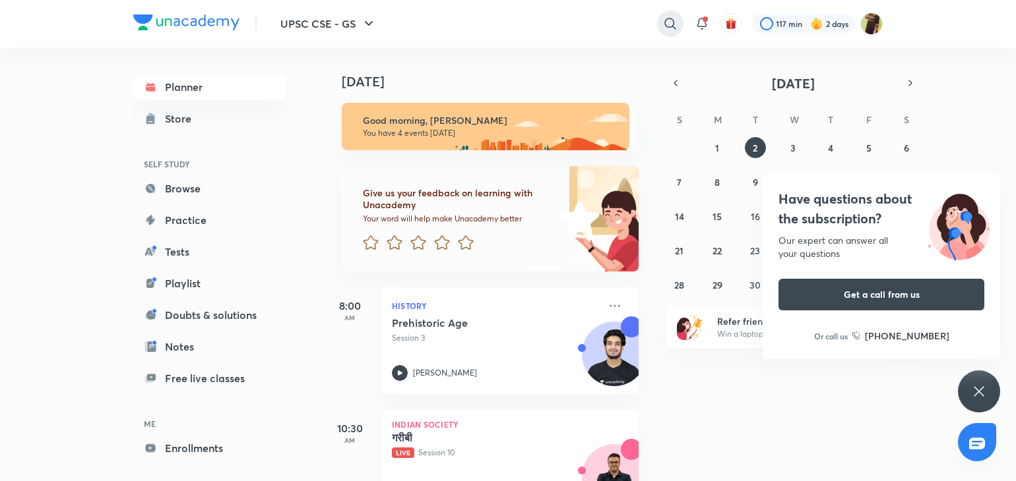
click at [666, 23] on icon at bounding box center [670, 24] width 16 height 16
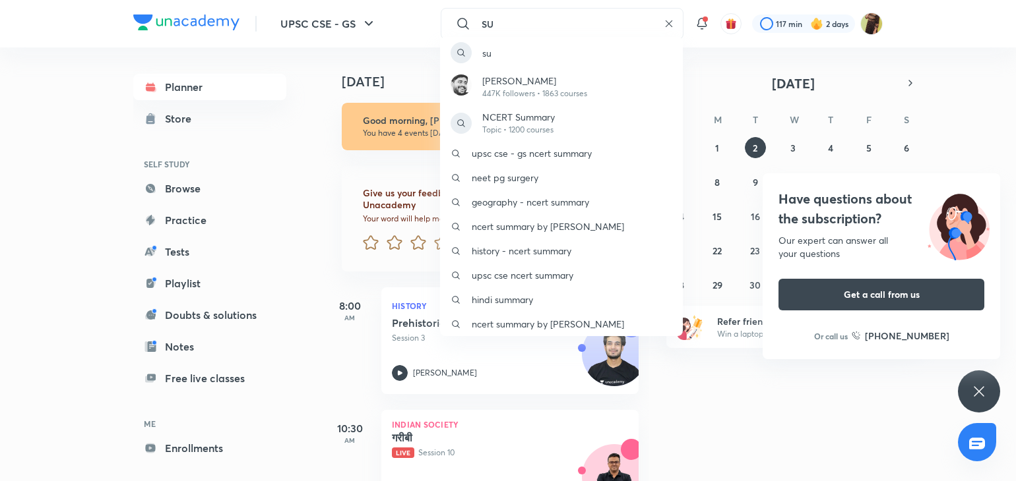
type input "SU"
click at [570, 99] on p "447K followers • 1863 courses" at bounding box center [534, 94] width 105 height 12
click at [570, 99] on div "Good morning, [PERSON_NAME] You have 4 events [DATE]" at bounding box center [480, 120] width 315 height 61
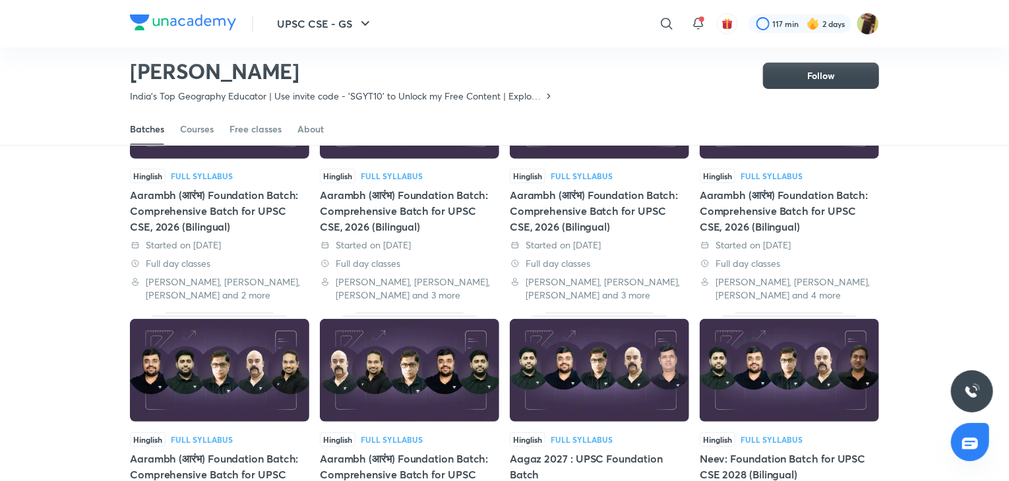
scroll to position [171, 0]
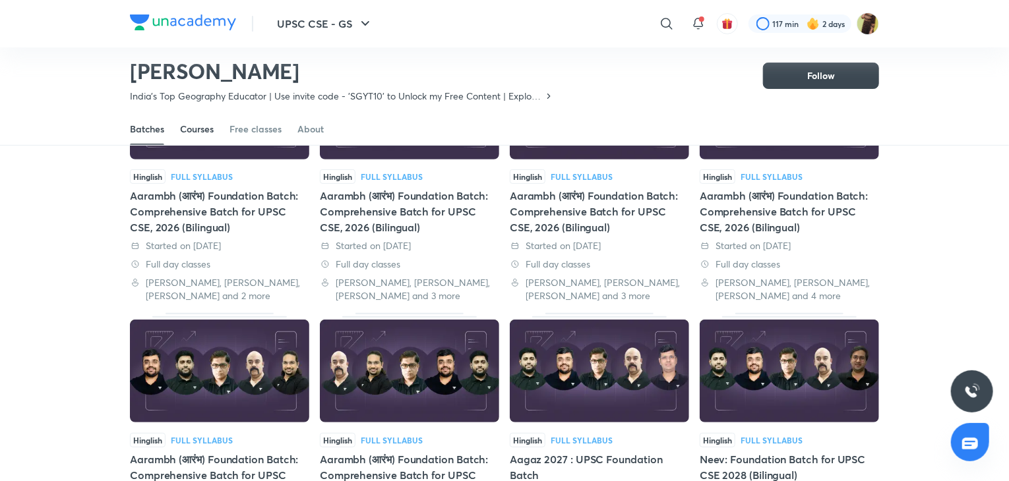
click at [195, 136] on link "Courses" at bounding box center [197, 129] width 34 height 32
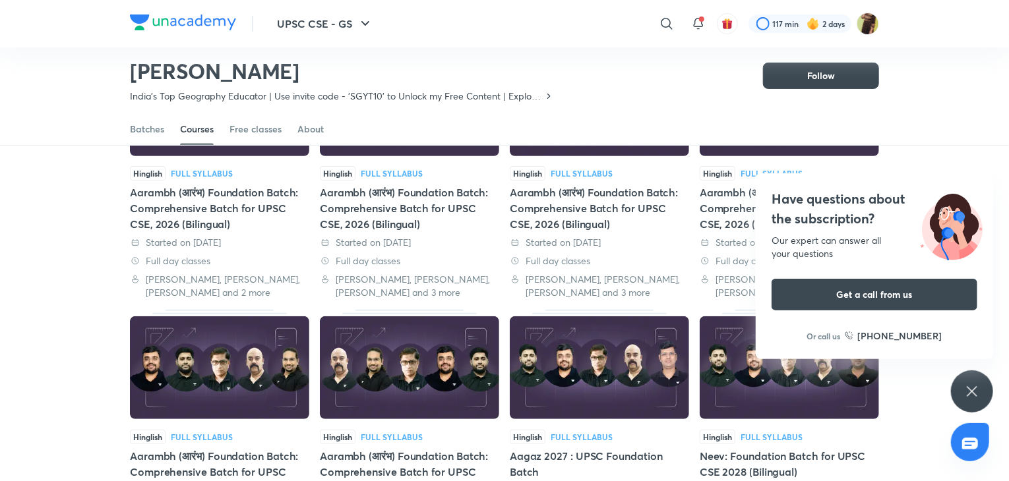
scroll to position [0, 0]
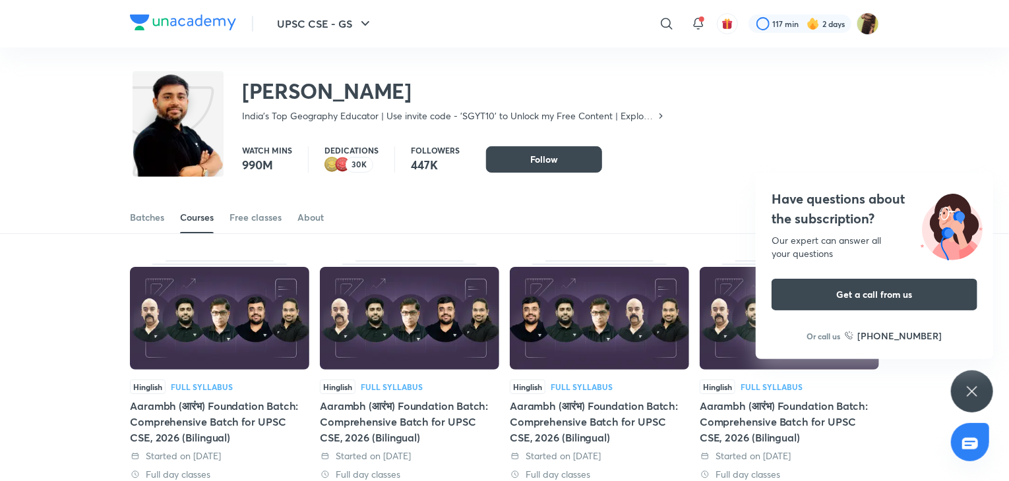
click at [202, 286] on img at bounding box center [219, 318] width 179 height 103
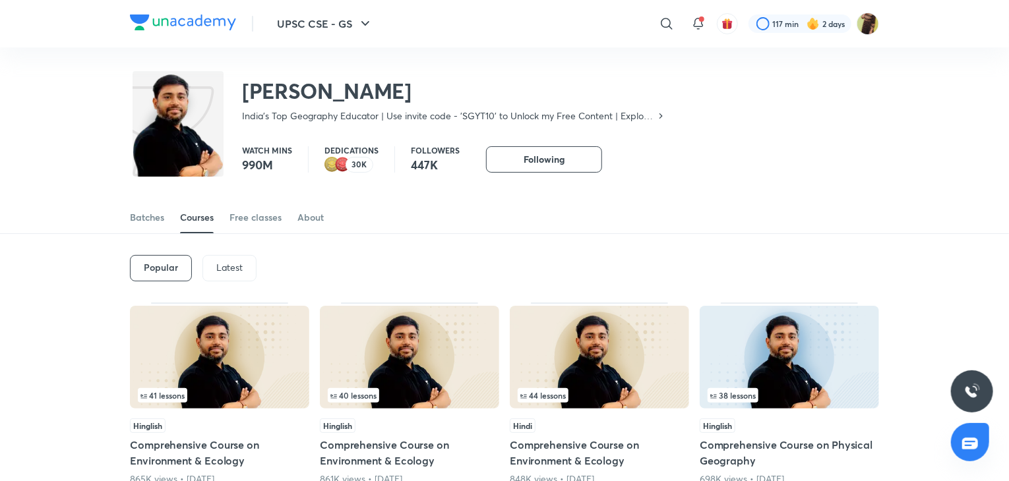
click at [246, 270] on div "Latest" at bounding box center [229, 268] width 54 height 26
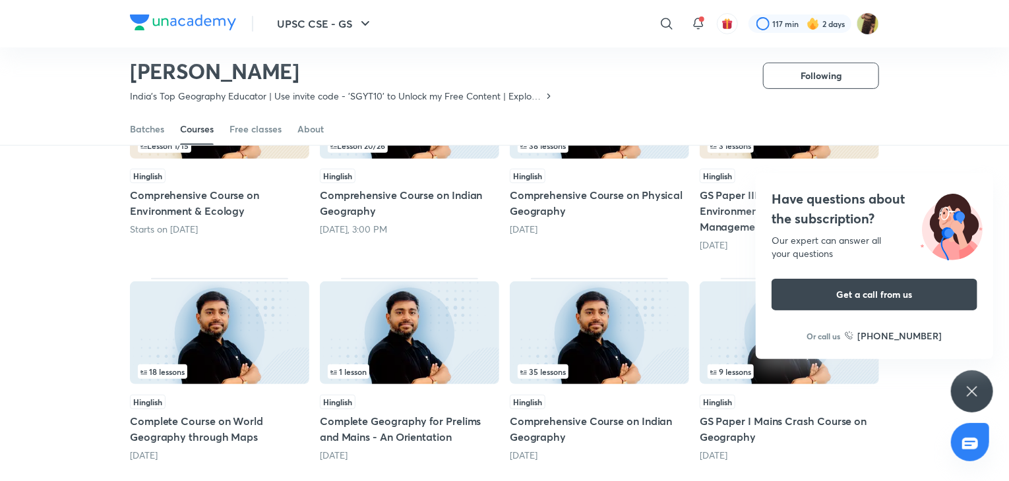
scroll to position [212, 0]
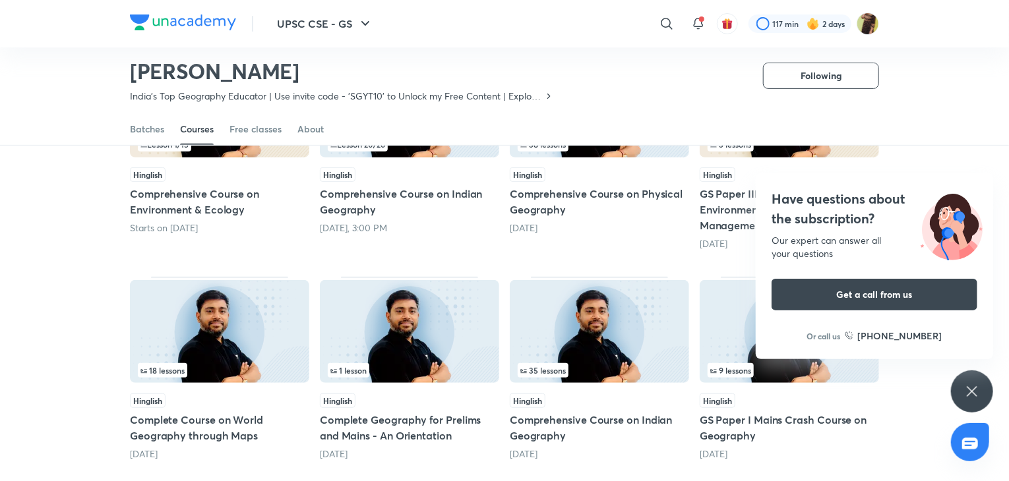
click at [547, 316] on img at bounding box center [599, 331] width 179 height 103
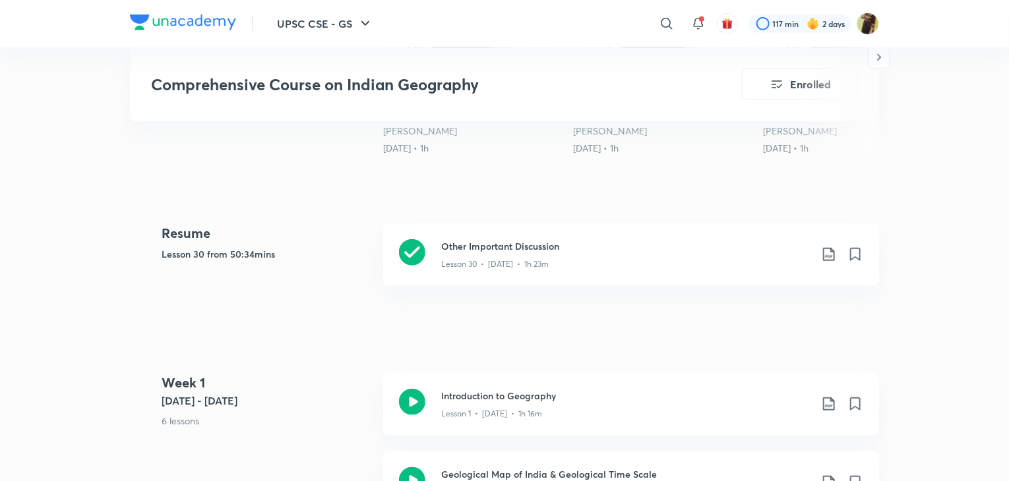
scroll to position [551, 0]
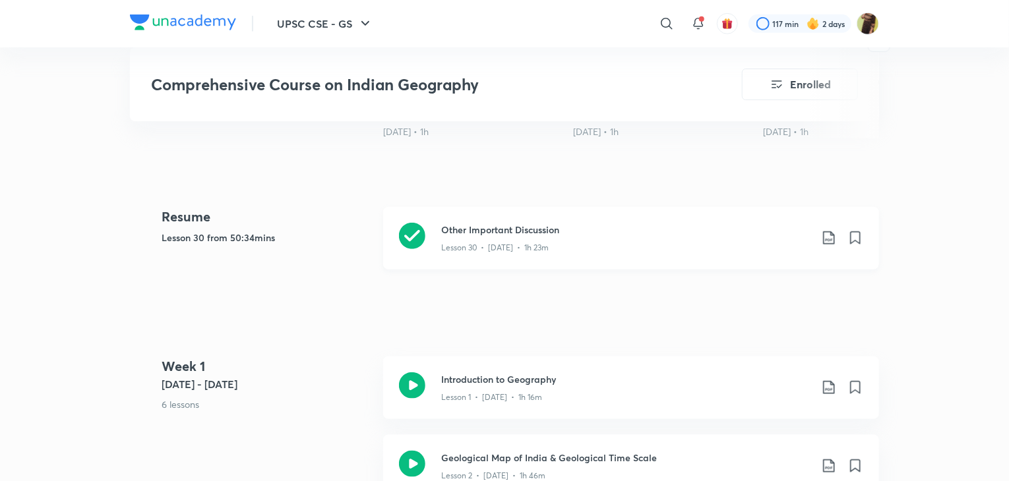
drag, startPoint x: 547, startPoint y: 316, endPoint x: 501, endPoint y: 217, distance: 109.2
click at [501, 223] on h3 "Other Important Discussion" at bounding box center [625, 230] width 369 height 14
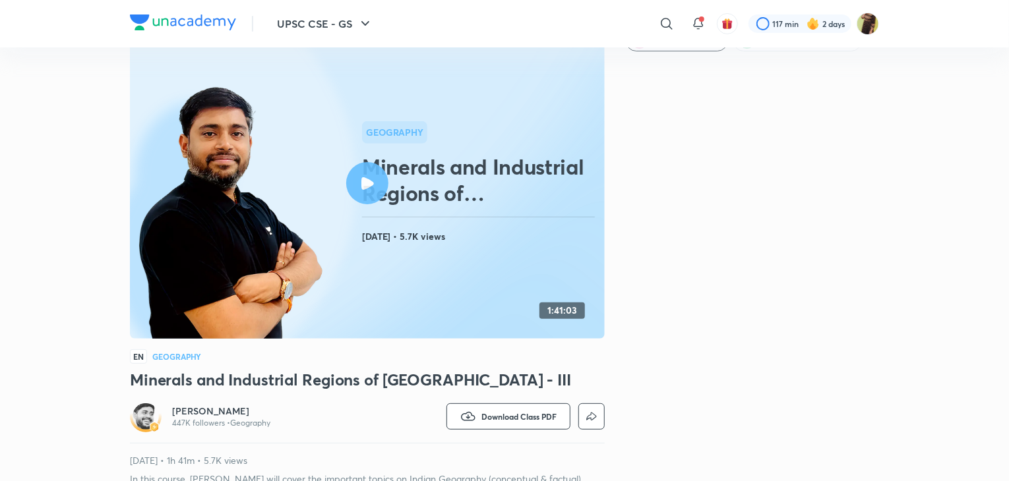
scroll to position [66, 0]
